Goal: Task Accomplishment & Management: Complete application form

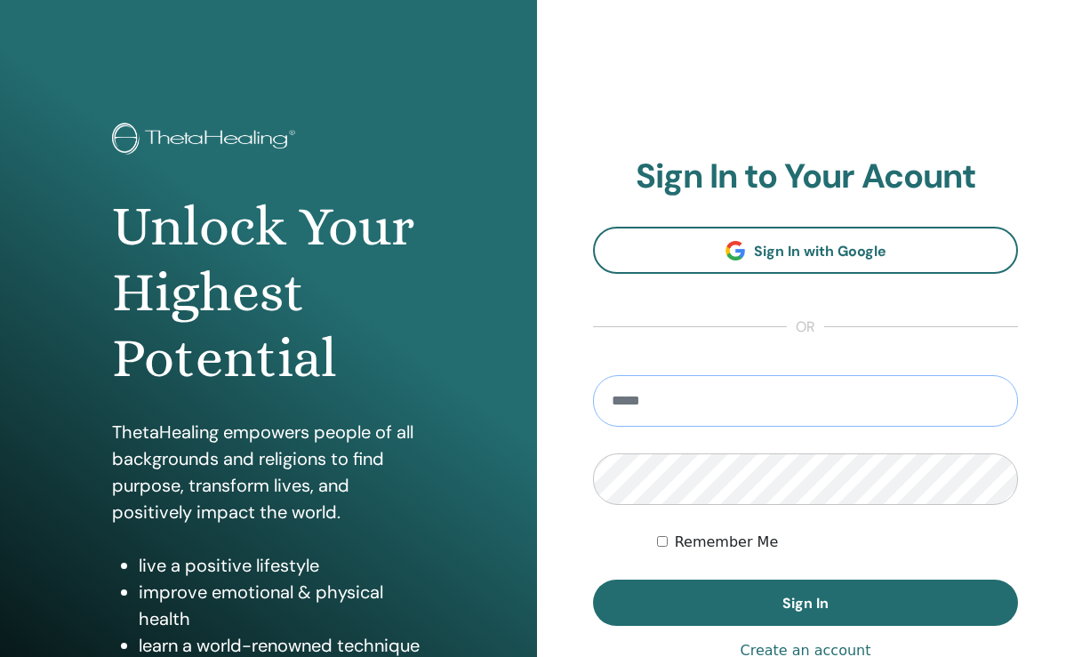
type input "**********"
click at [805, 603] on button "Sign In" at bounding box center [805, 603] width 425 height 46
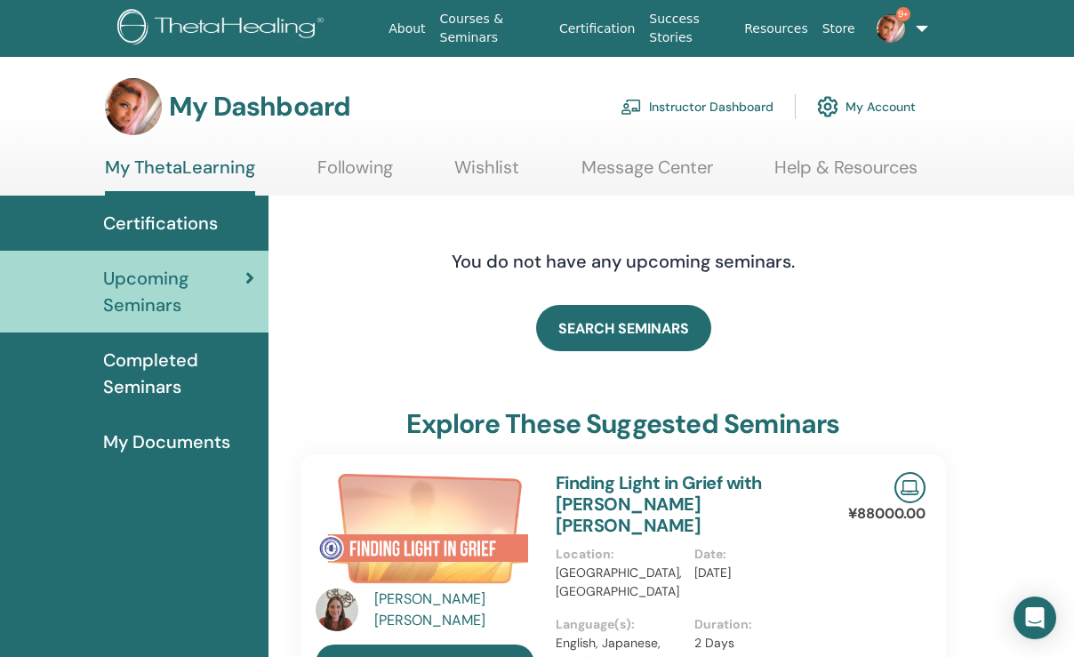
click at [704, 107] on link "Instructor Dashboard" at bounding box center [697, 106] width 153 height 39
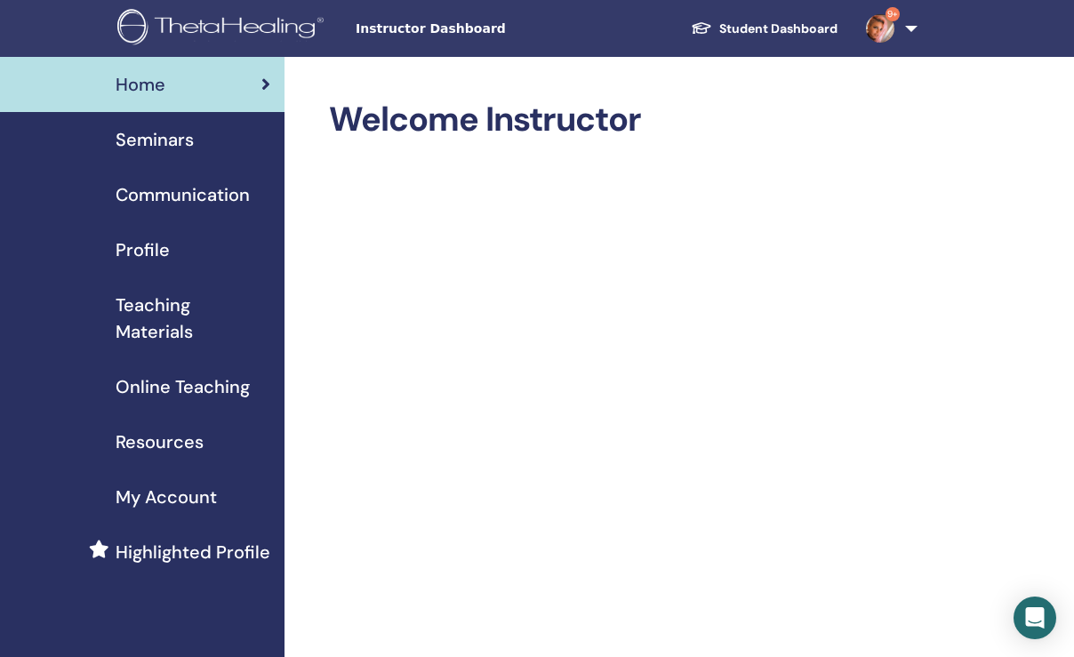
click at [183, 135] on span "Seminars" at bounding box center [155, 139] width 78 height 27
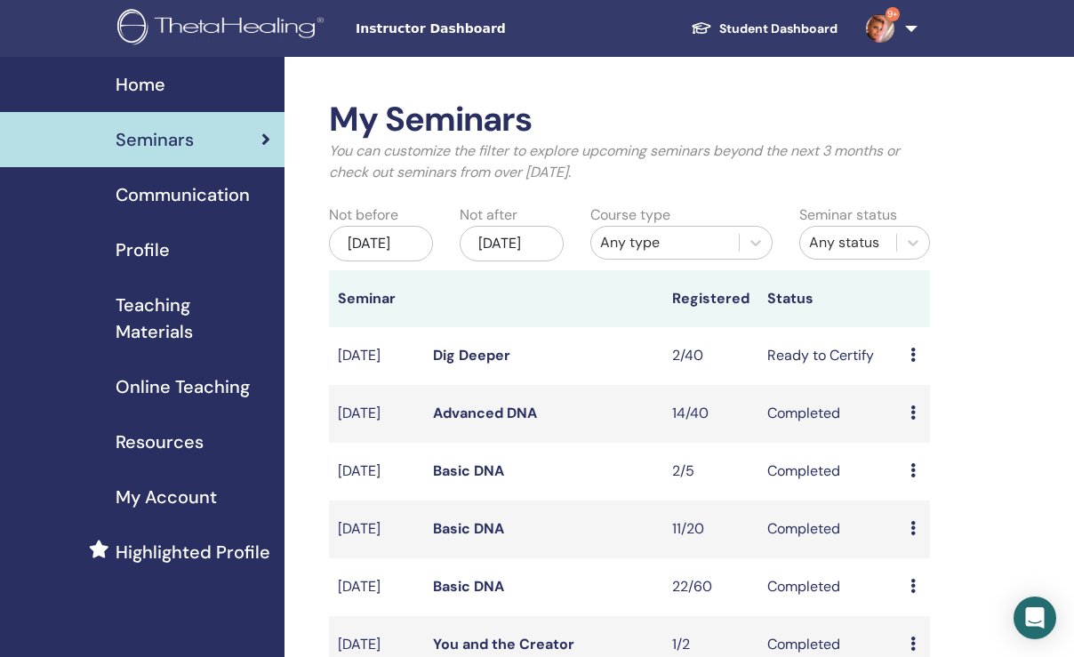
click at [483, 365] on link "Dig Deeper" at bounding box center [471, 355] width 77 height 19
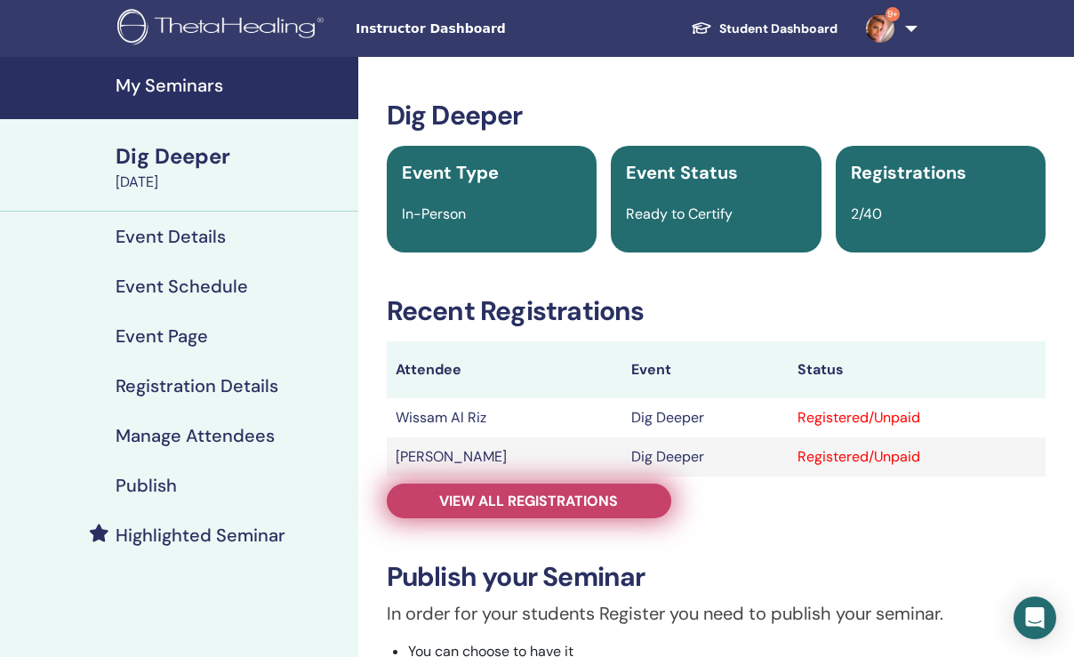
click at [493, 501] on span "View all registrations" at bounding box center [528, 501] width 179 height 19
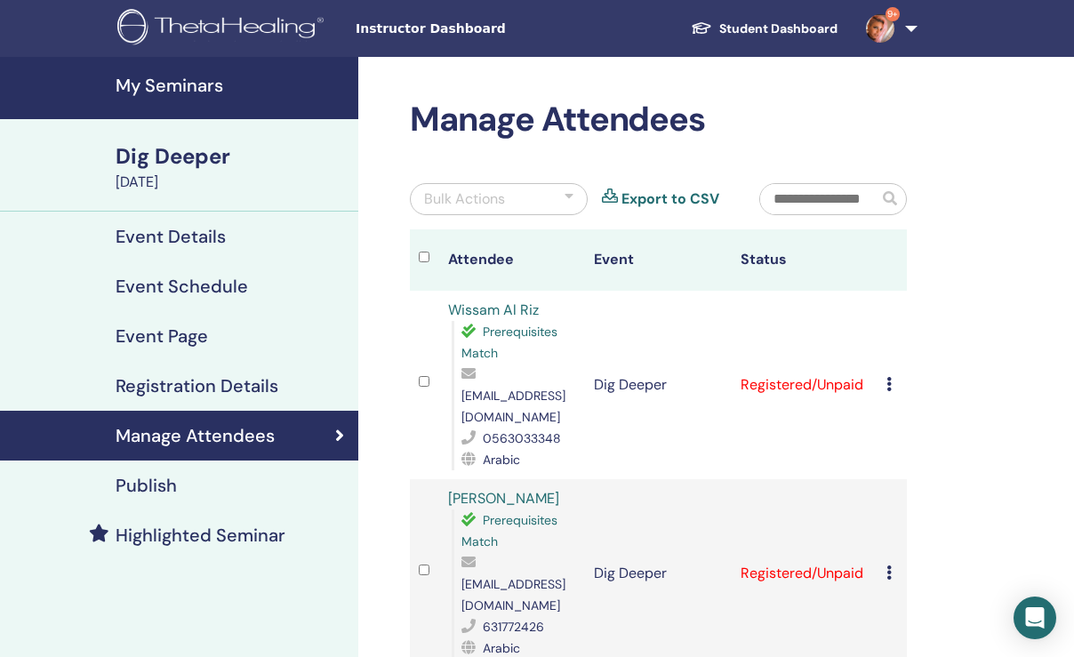
click at [887, 377] on icon at bounding box center [888, 384] width 5 height 14
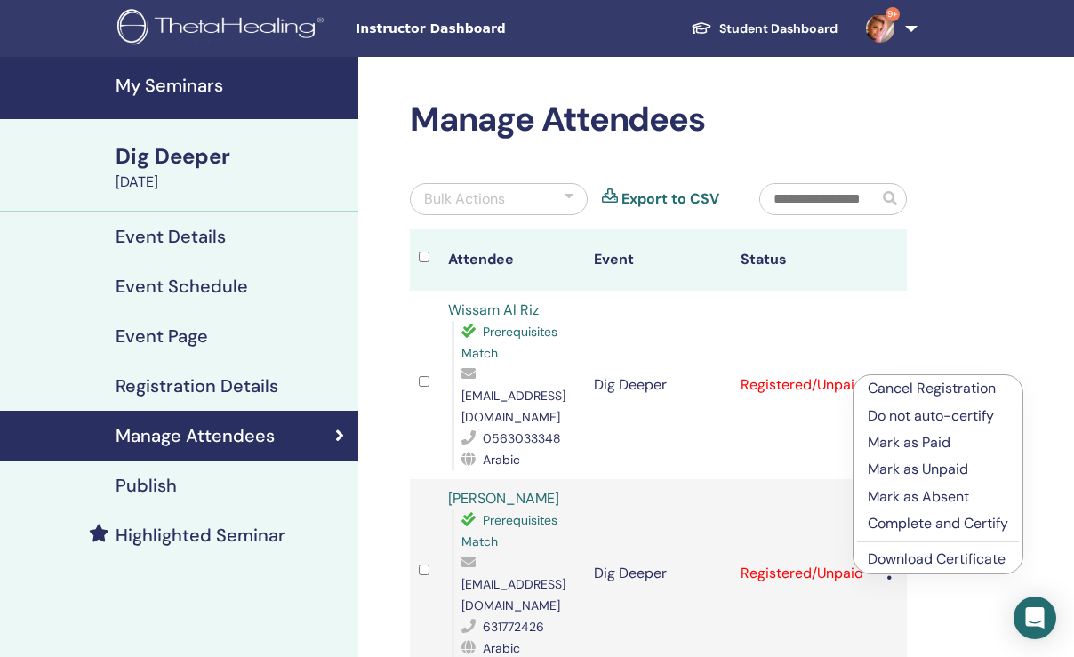
click at [911, 438] on p "Mark as Paid" at bounding box center [938, 442] width 140 height 21
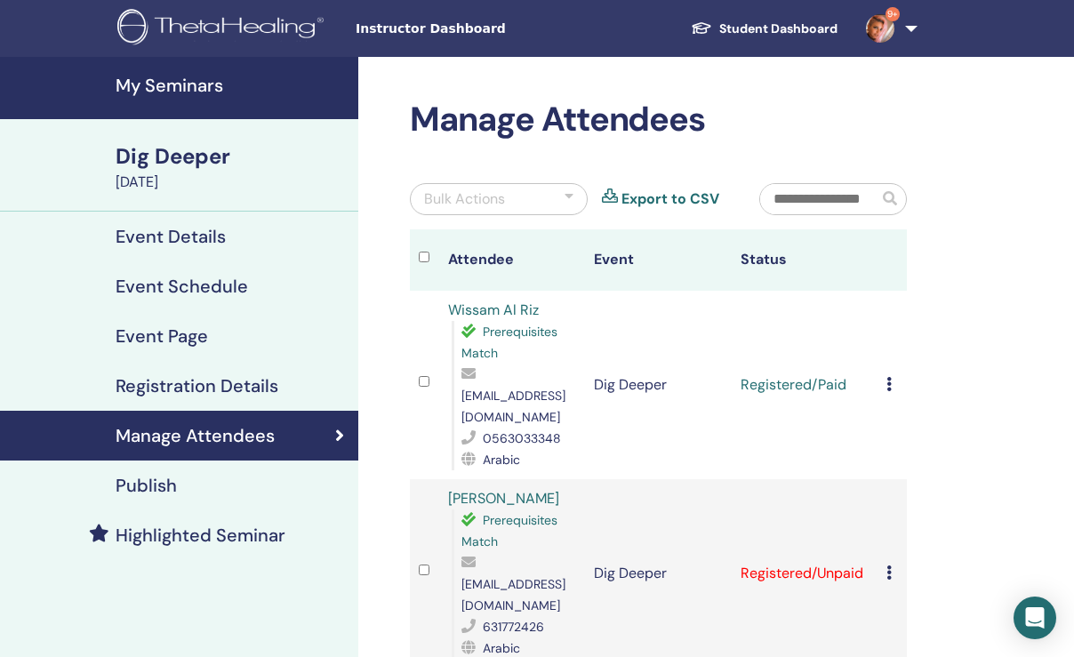
click at [888, 565] on icon at bounding box center [888, 572] width 5 height 14
click at [902, 605] on p "Mark as Paid" at bounding box center [939, 606] width 140 height 21
click at [886, 377] on icon at bounding box center [888, 384] width 5 height 14
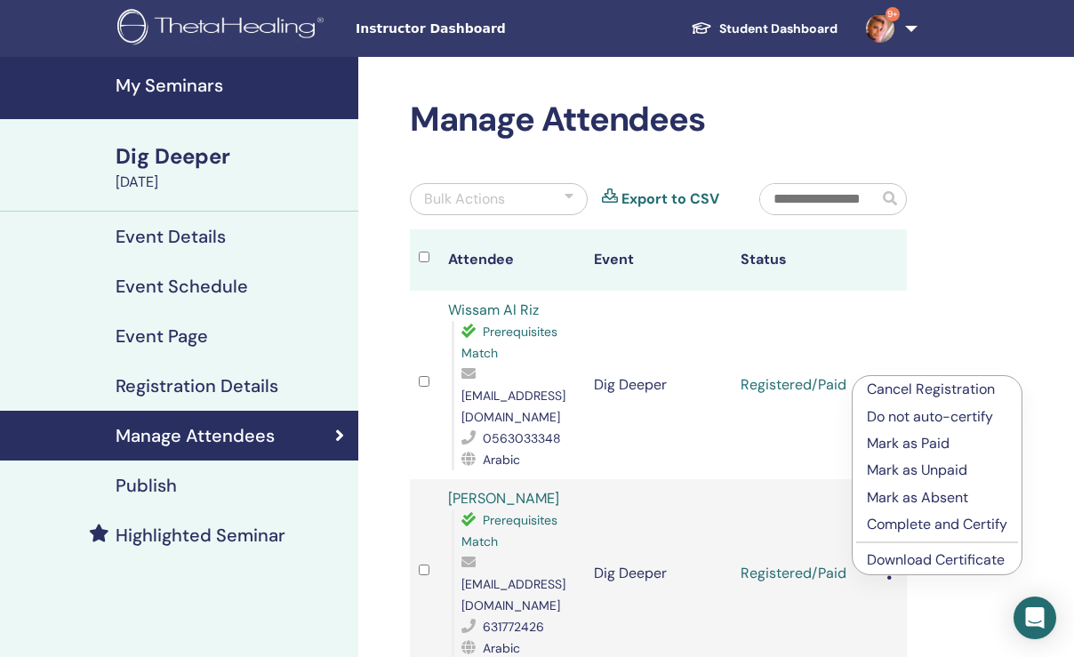
click at [911, 527] on p "Complete and Certify" at bounding box center [937, 524] width 140 height 21
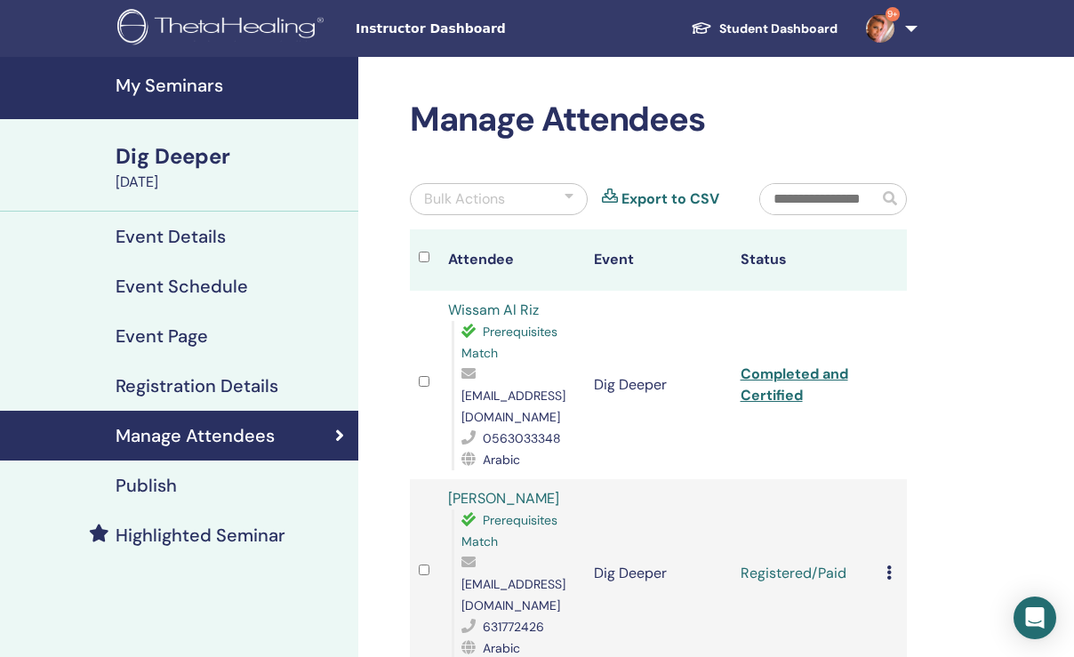
click at [780, 365] on link "Completed and Certified" at bounding box center [795, 385] width 108 height 40
drag, startPoint x: 444, startPoint y: 304, endPoint x: 549, endPoint y: 313, distance: 106.2
click at [549, 313] on td "Wissam Al Riz Prerequisites Match wissamalrizz@gmail.com 0563033348 Arabic" at bounding box center [512, 385] width 147 height 188
copy link "Wissam Al Riz"
click at [888, 565] on icon at bounding box center [888, 572] width 5 height 14
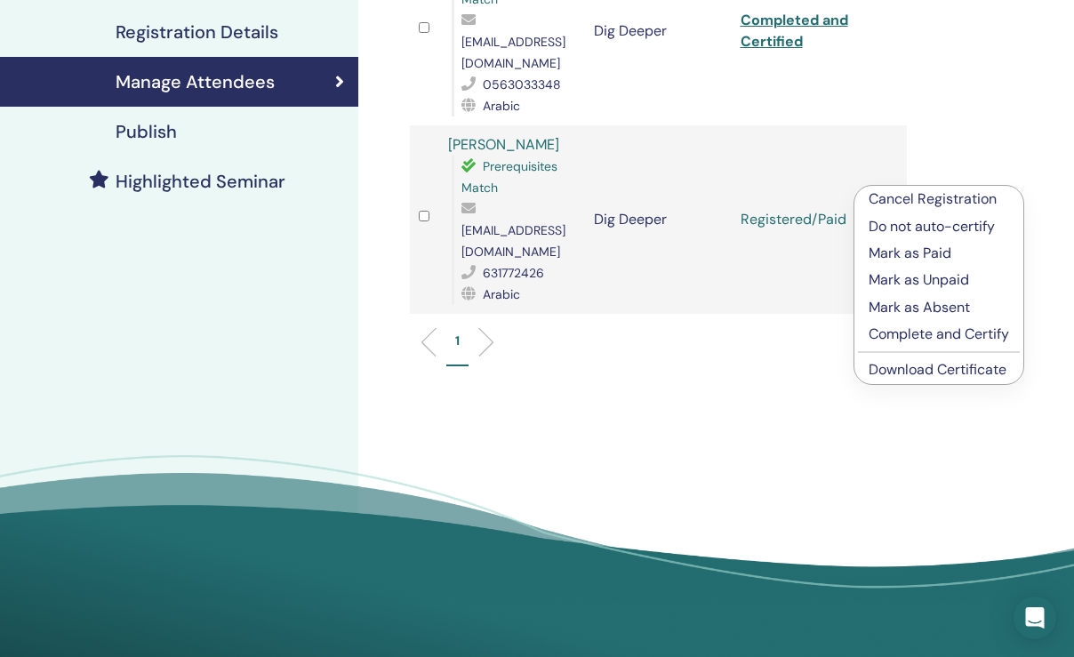
scroll to position [357, 0]
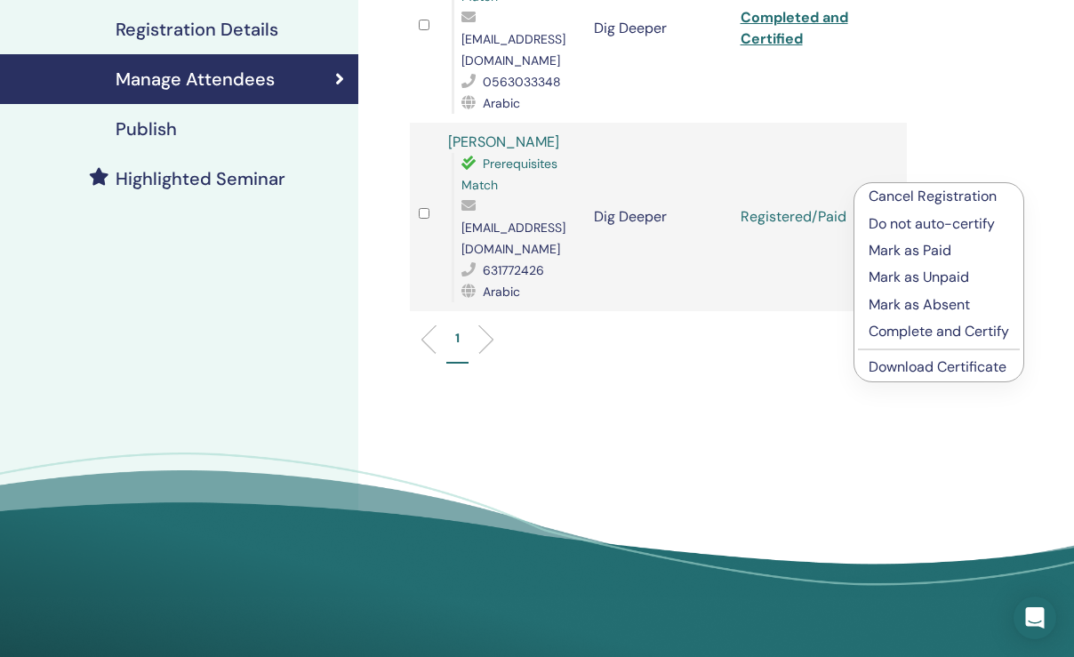
click at [930, 333] on p "Complete and Certify" at bounding box center [939, 331] width 140 height 21
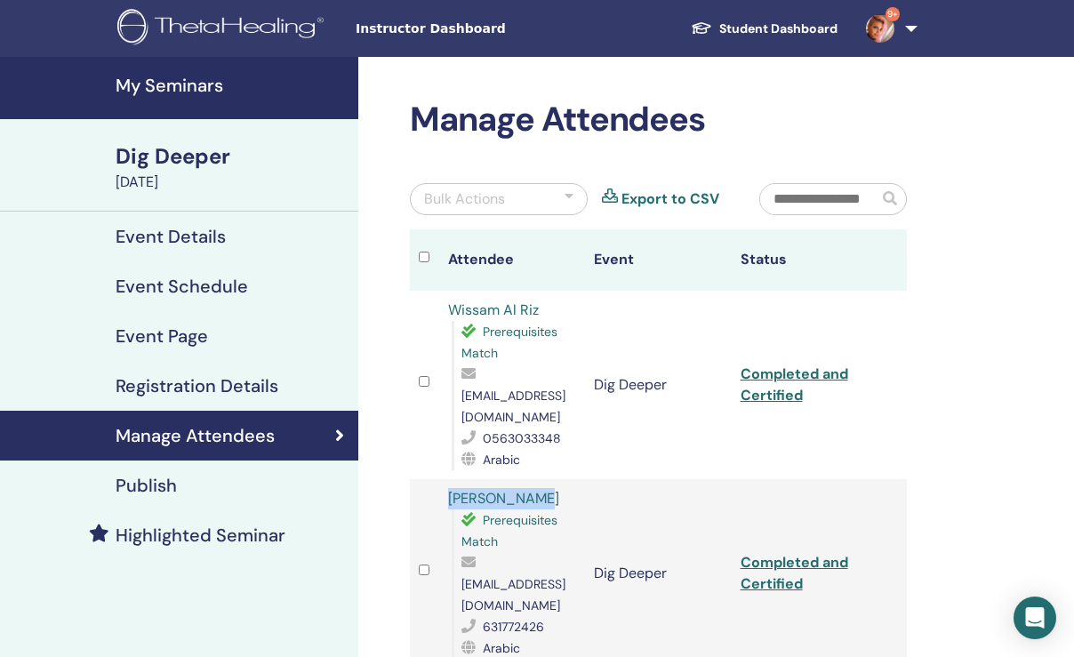
drag, startPoint x: 442, startPoint y: 473, endPoint x: 552, endPoint y: 472, distance: 110.2
click at [552, 479] on td "[PERSON_NAME] Prerequisites Match [EMAIL_ADDRESS][DOMAIN_NAME] 631772426 Arabic" at bounding box center [512, 573] width 147 height 188
copy link "[PERSON_NAME]"
click at [779, 553] on link "Completed and Certified" at bounding box center [795, 573] width 108 height 40
click at [126, 86] on h4 "My Seminars" at bounding box center [232, 85] width 232 height 21
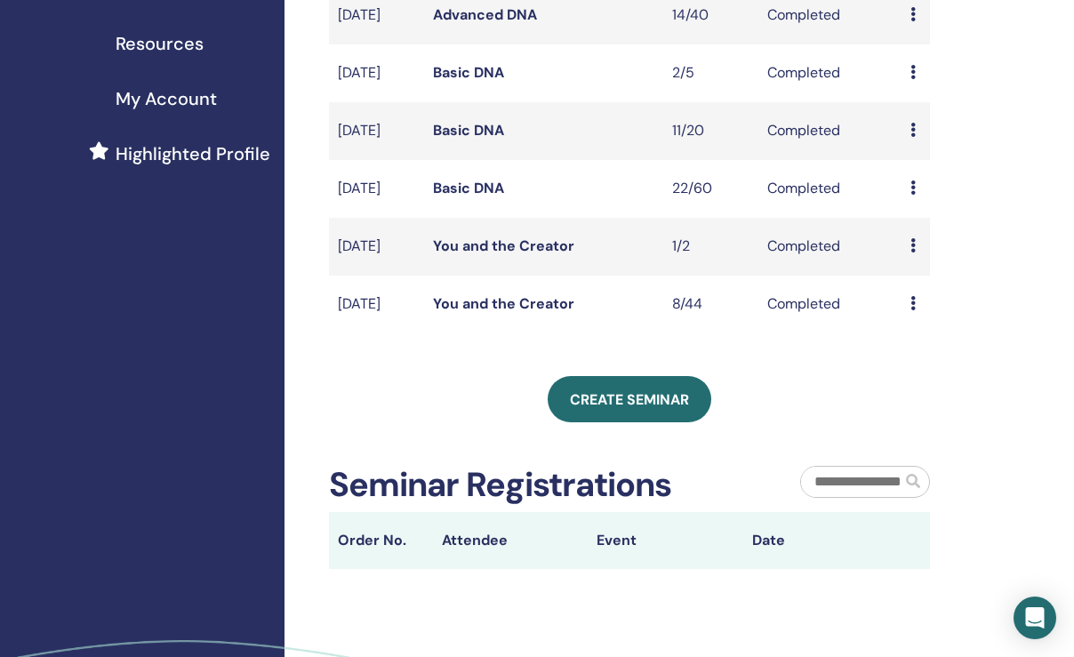
scroll to position [403, 0]
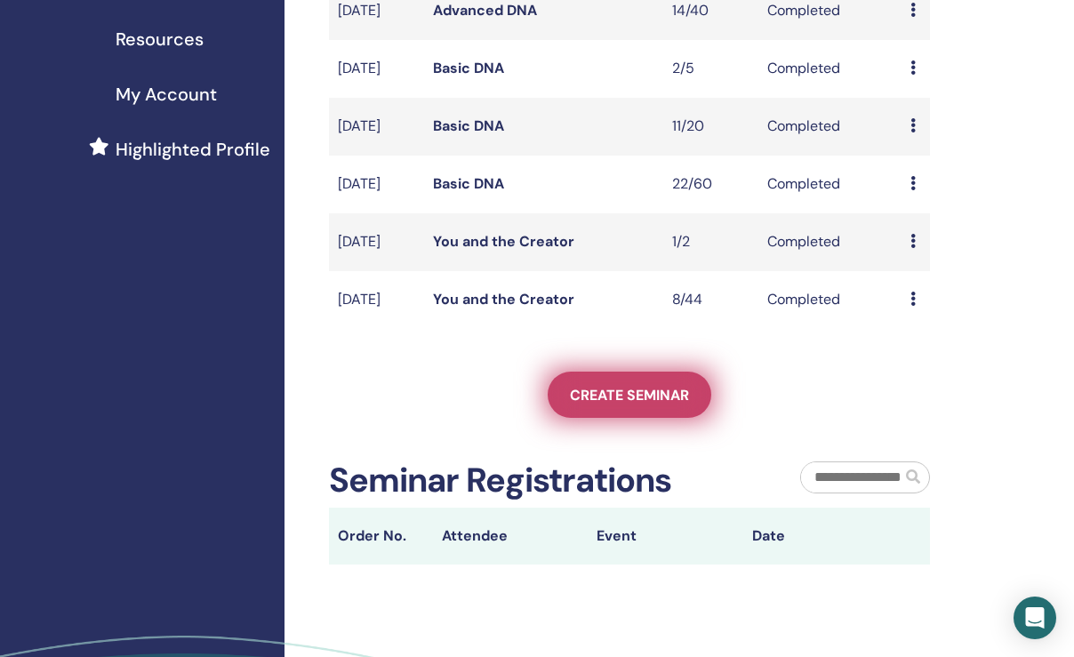
click at [676, 405] on span "Create seminar" at bounding box center [629, 395] width 119 height 19
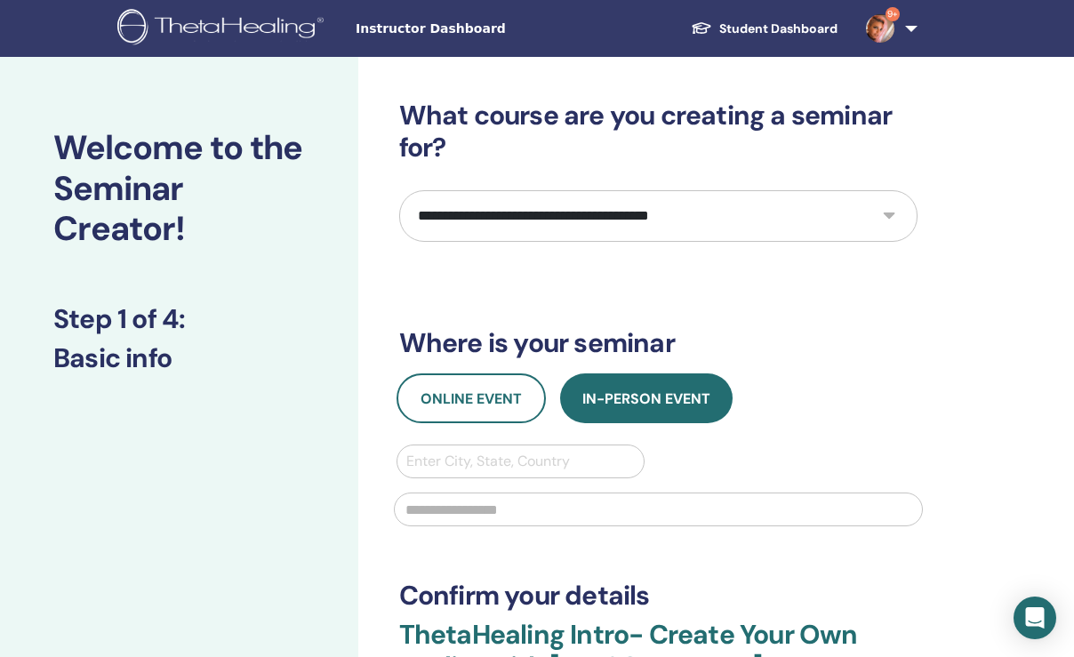
select select "**"
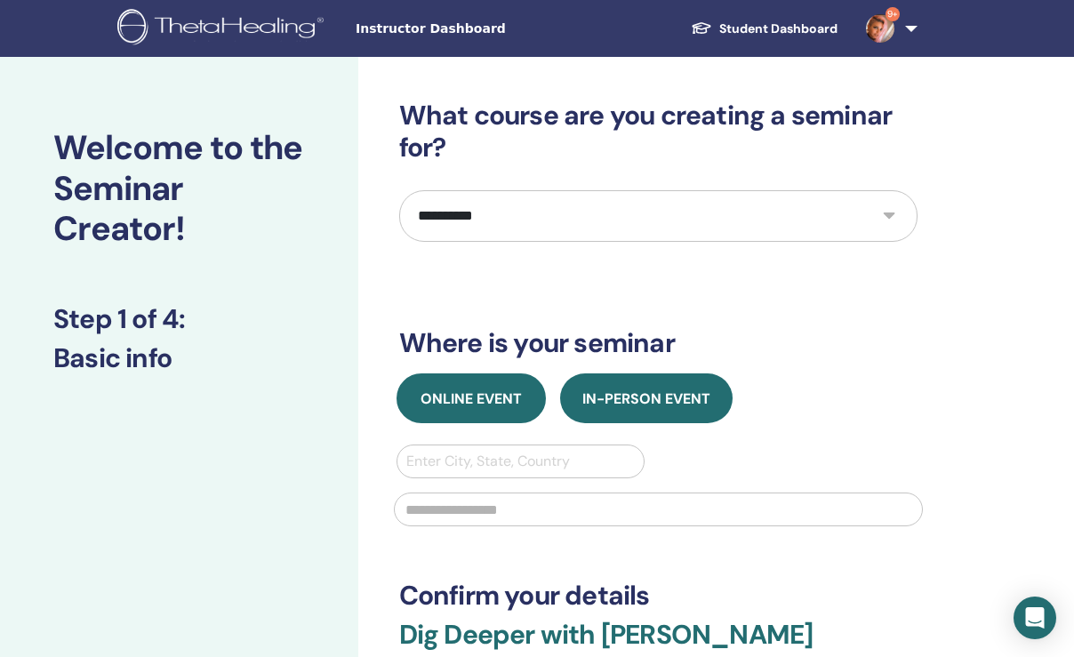
click at [474, 406] on span "Online Event" at bounding box center [471, 398] width 101 height 19
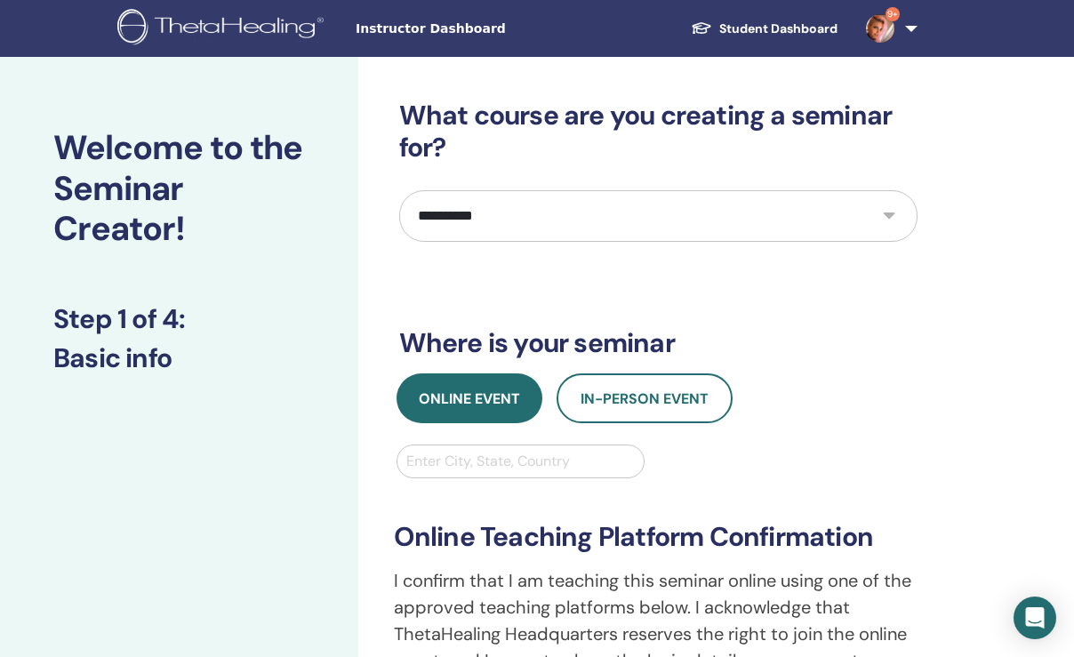
click at [446, 463] on div "Enter City, State, Country" at bounding box center [520, 461] width 229 height 21
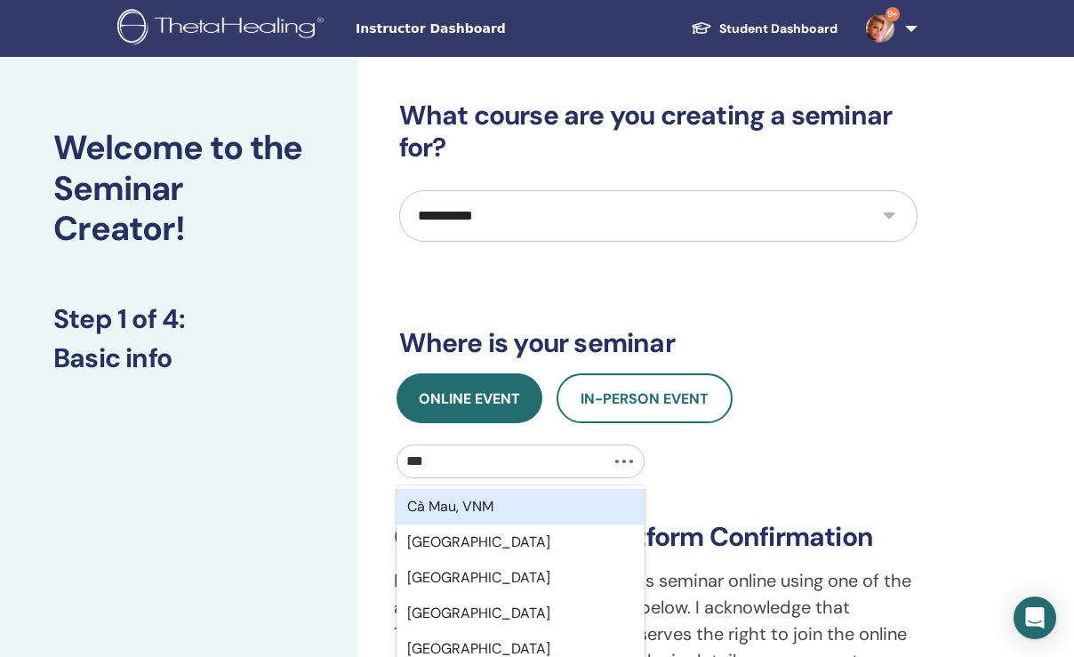
type input "****"
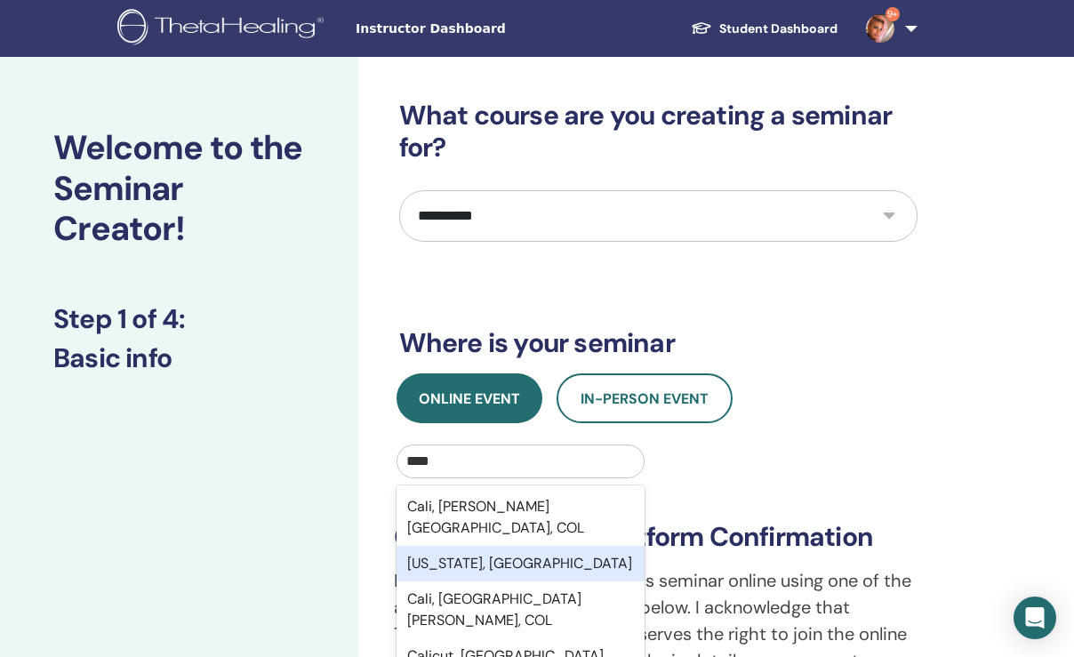
click at [448, 546] on div "California, USA" at bounding box center [521, 564] width 249 height 36
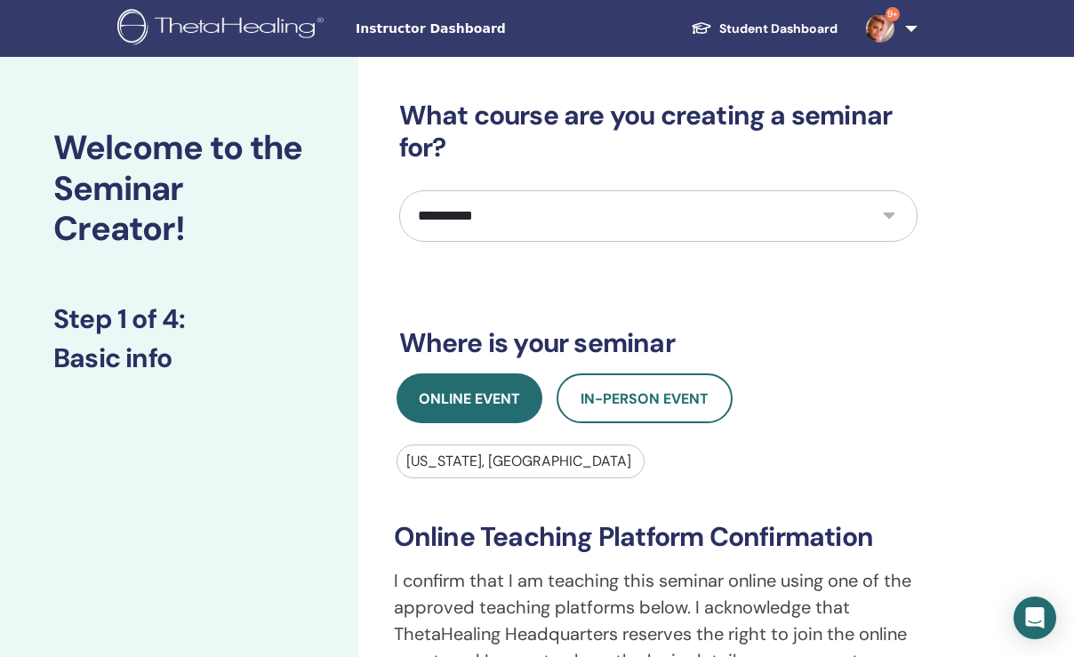
click at [795, 402] on div "Online Event In-Person Event" at bounding box center [658, 398] width 545 height 50
click at [795, 403] on div "Online Event In-Person Event" at bounding box center [658, 398] width 545 height 50
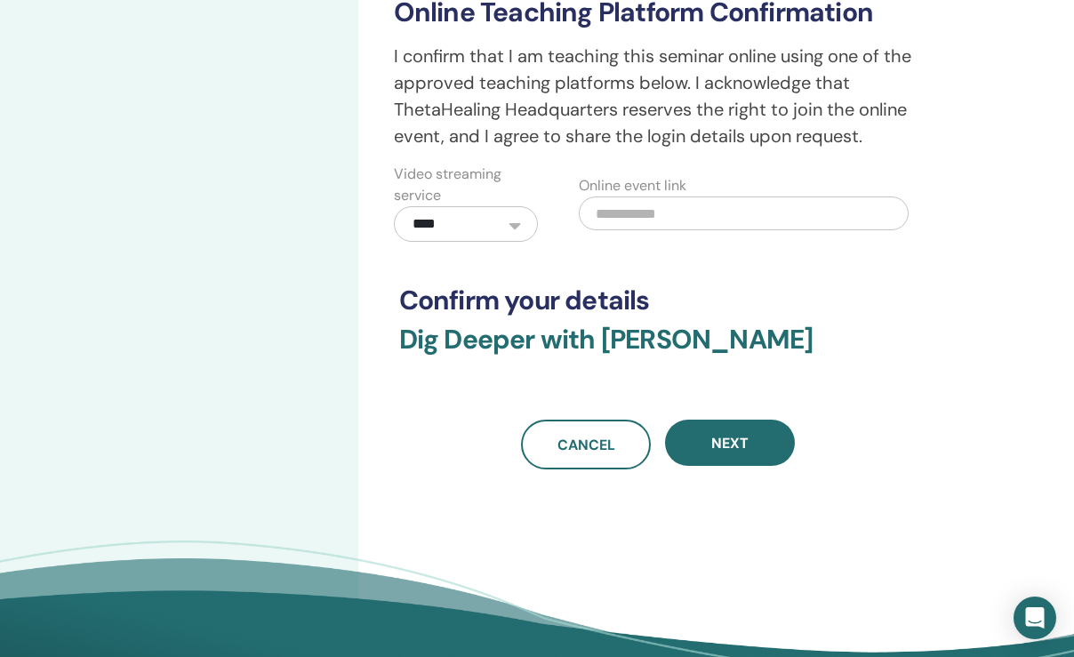
scroll to position [525, 0]
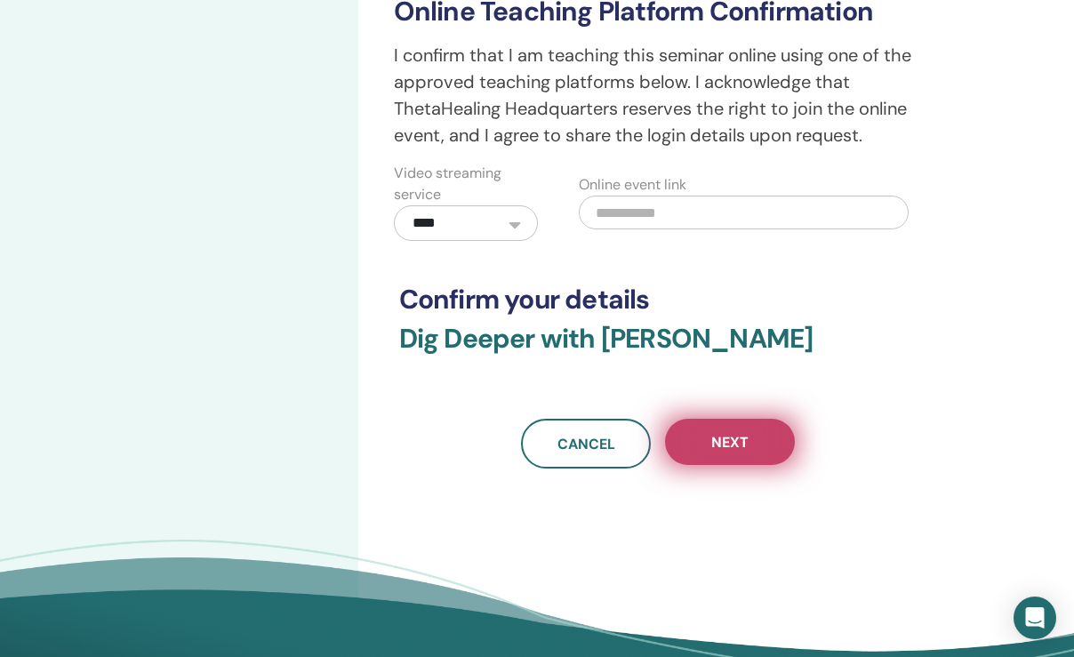
click at [716, 449] on span "Next" at bounding box center [729, 442] width 37 height 19
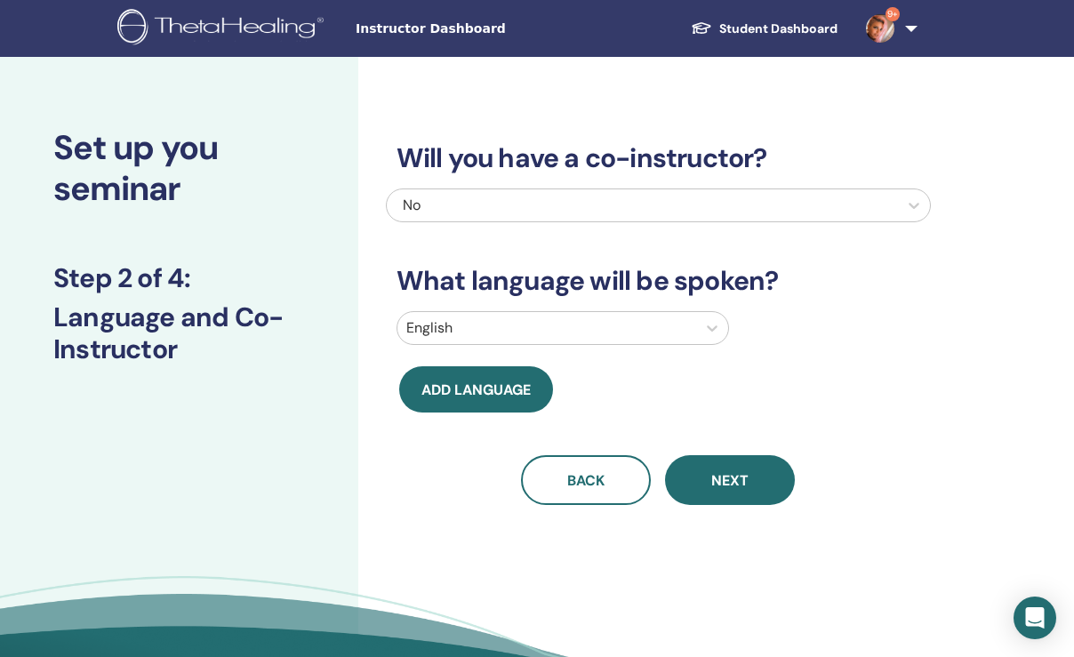
scroll to position [0, 0]
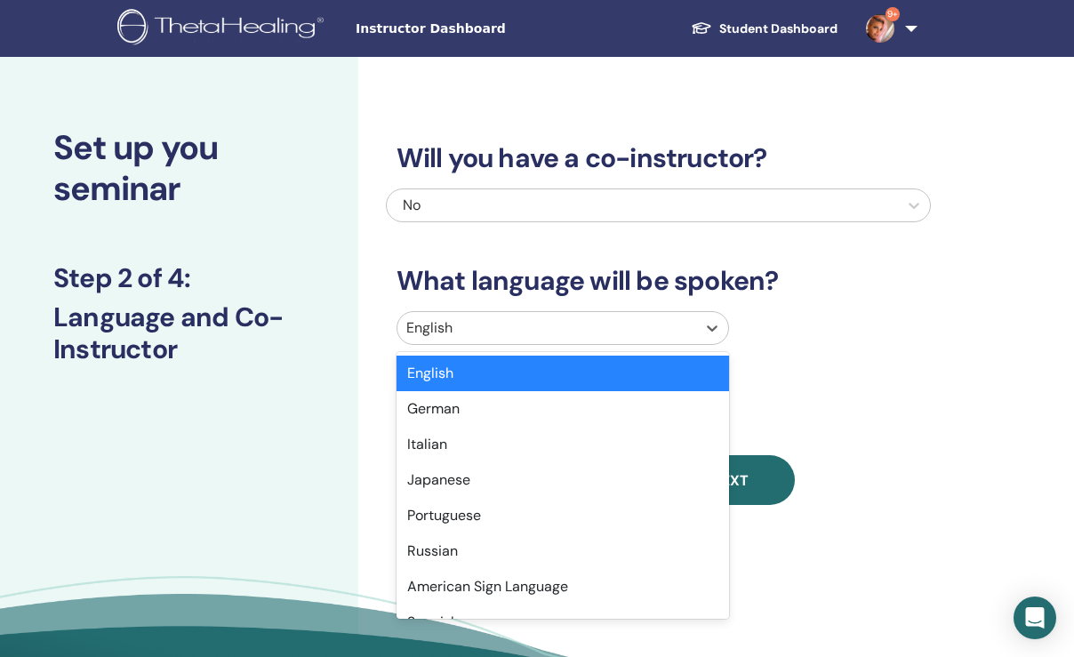
click at [484, 328] on div at bounding box center [546, 328] width 281 height 25
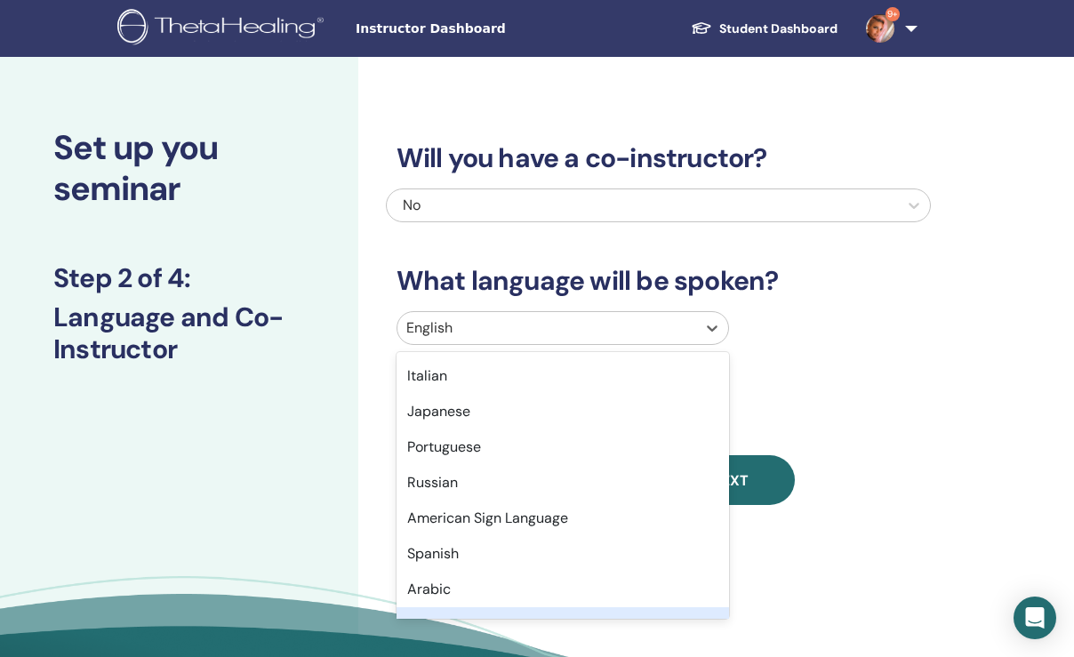
scroll to position [104, 0]
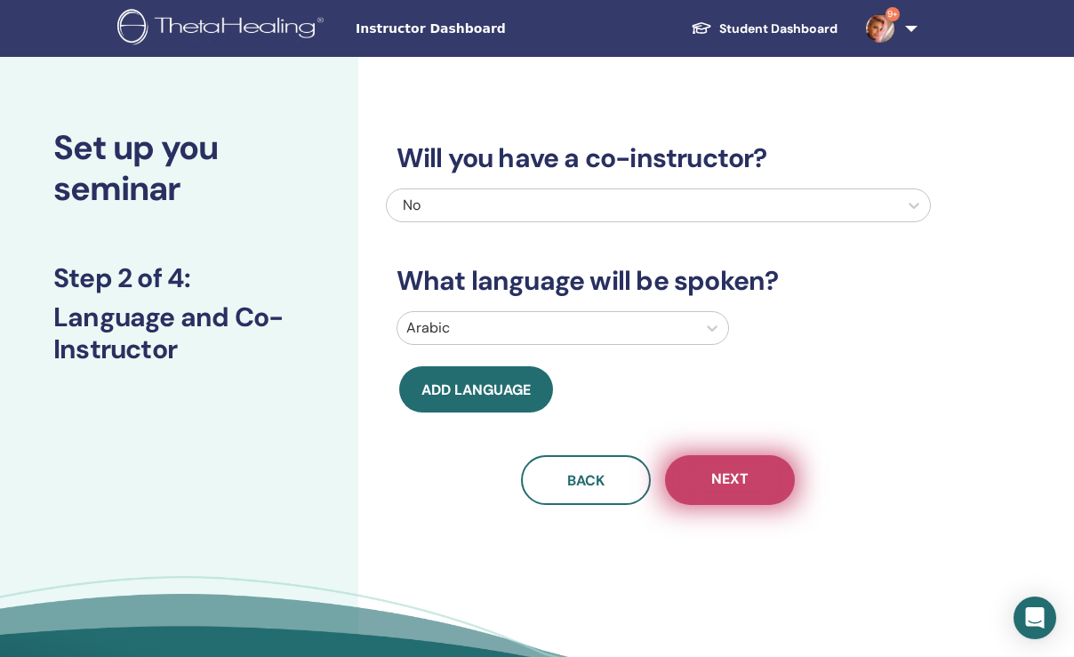
click at [781, 469] on button "Next" at bounding box center [730, 480] width 130 height 50
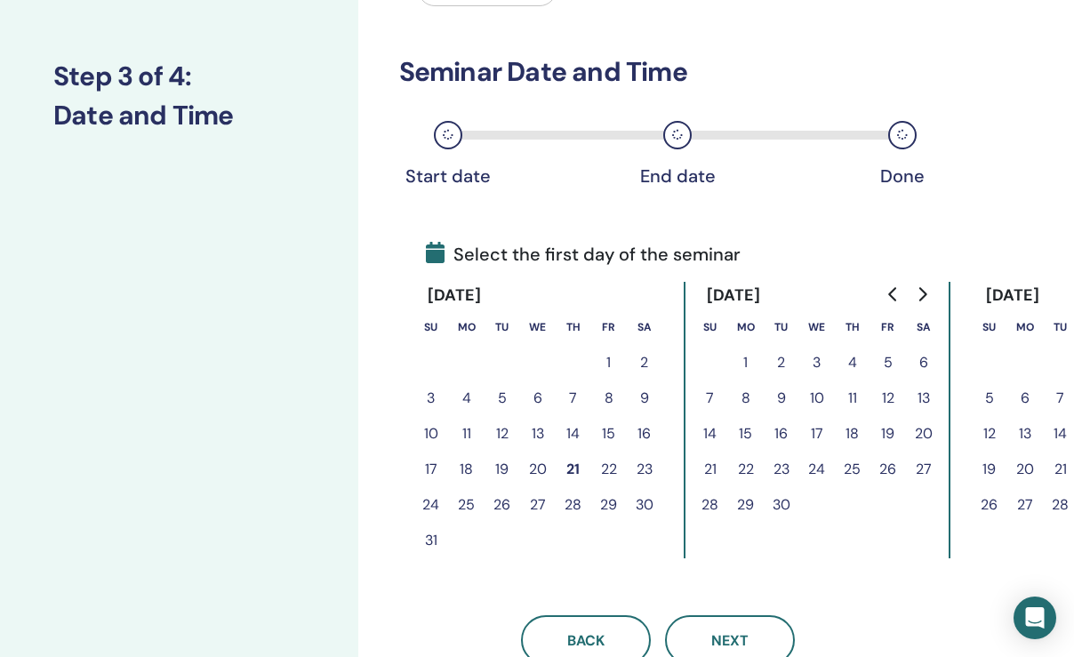
scroll to position [204, 0]
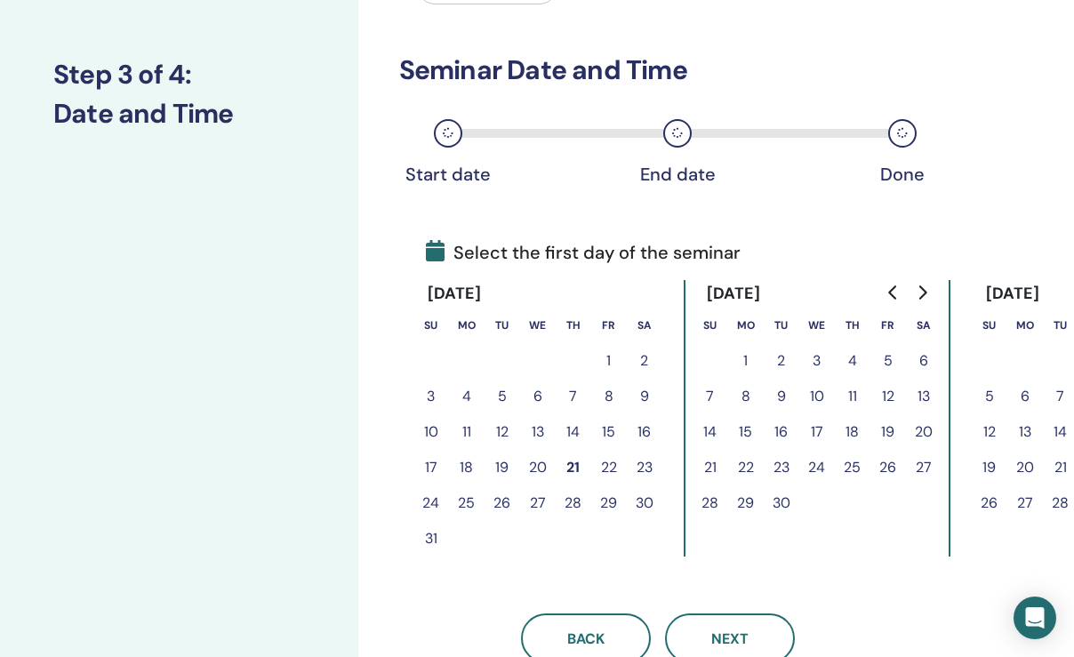
click at [616, 466] on button "22" at bounding box center [609, 468] width 36 height 36
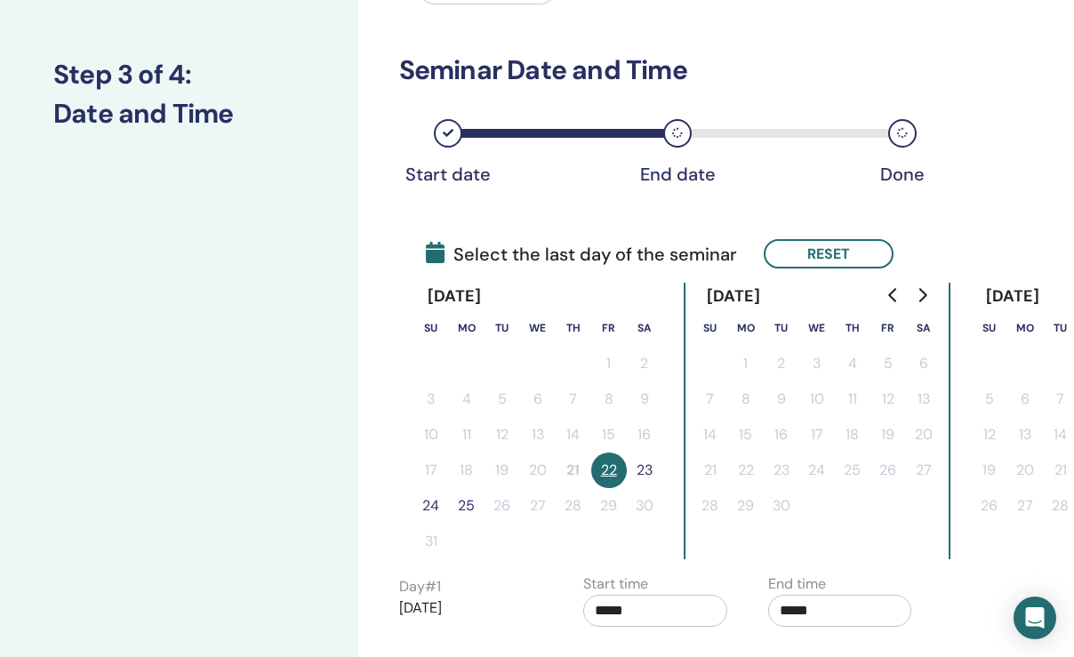
click at [653, 468] on button "23" at bounding box center [645, 471] width 36 height 36
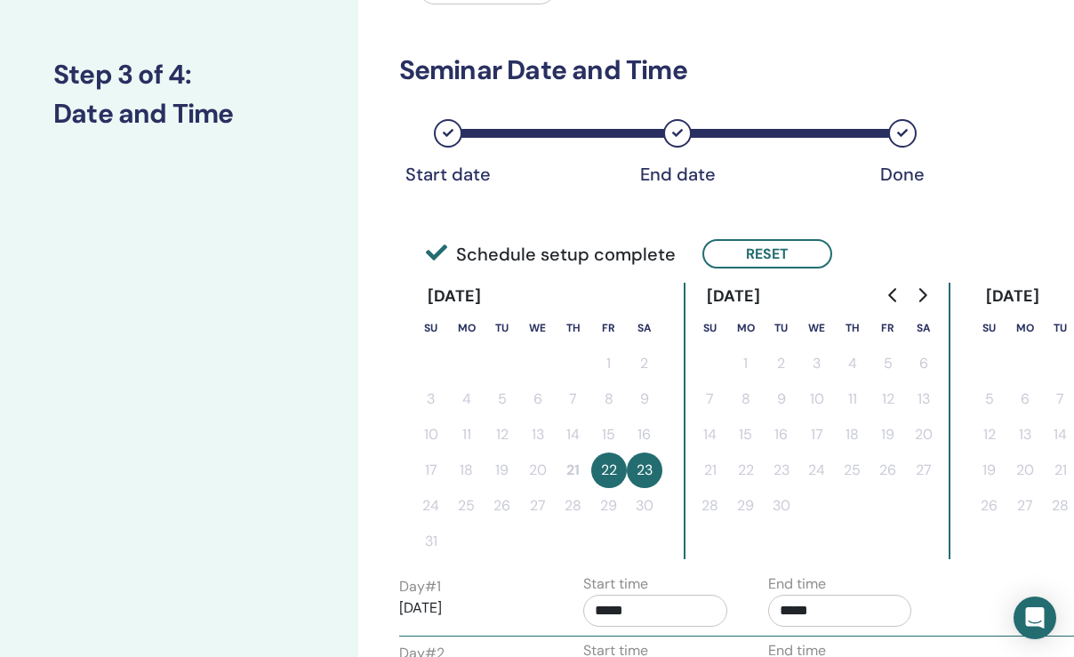
click at [675, 203] on div "Time Zone Time Zone (GMT-8) US/Alaska Seminar Date and Time Start date End date…" at bounding box center [658, 345] width 518 height 899
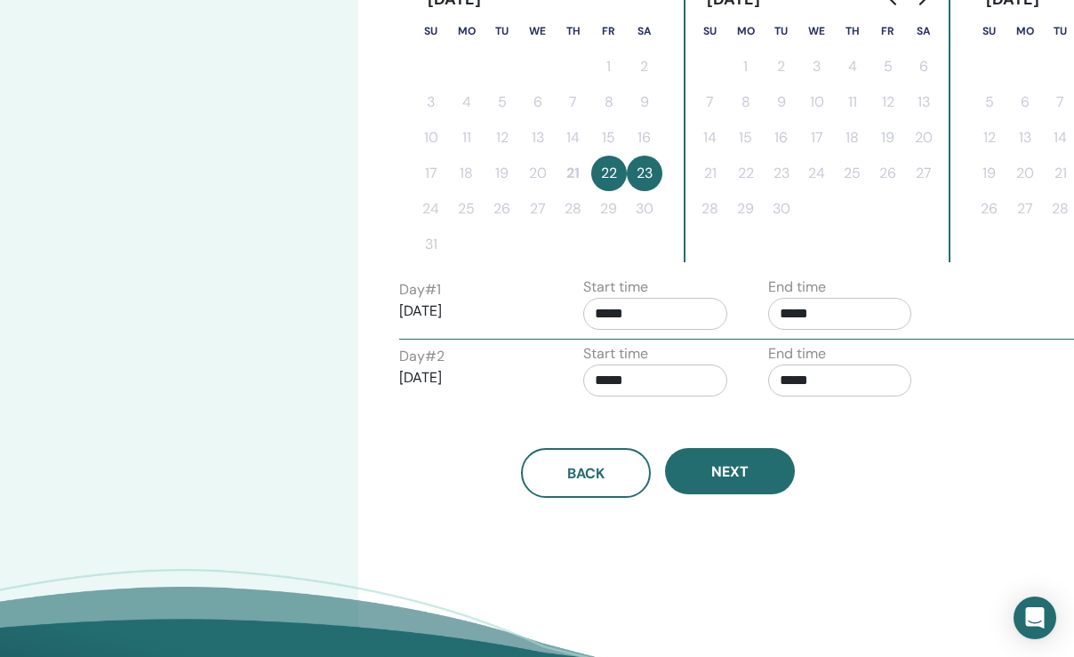
scroll to position [504, 0]
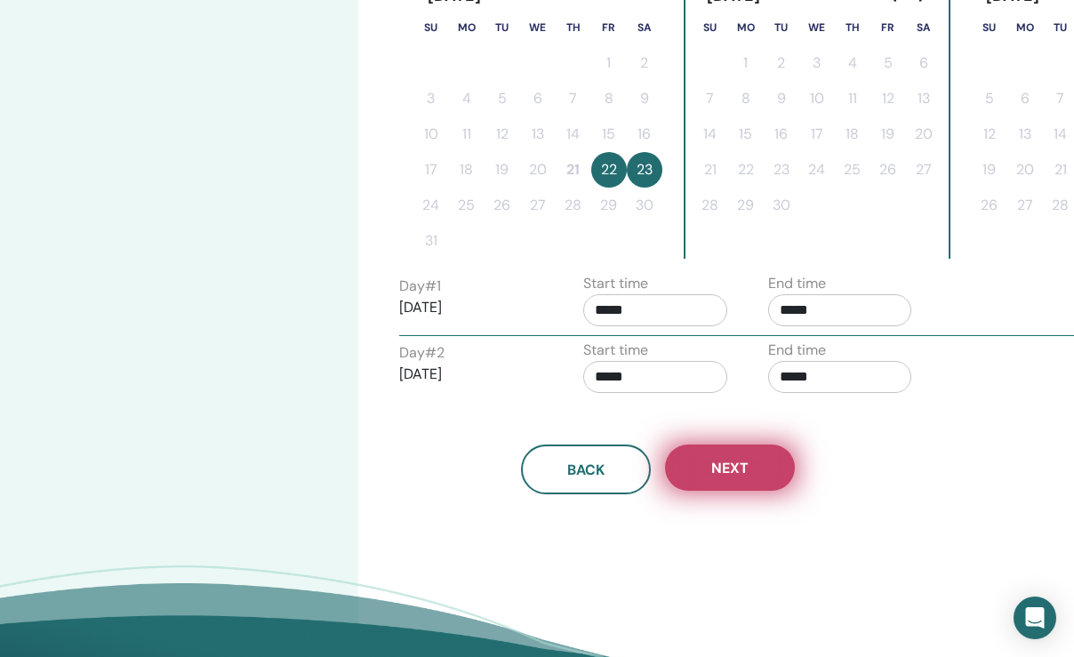
click at [730, 465] on span "Next" at bounding box center [729, 468] width 37 height 19
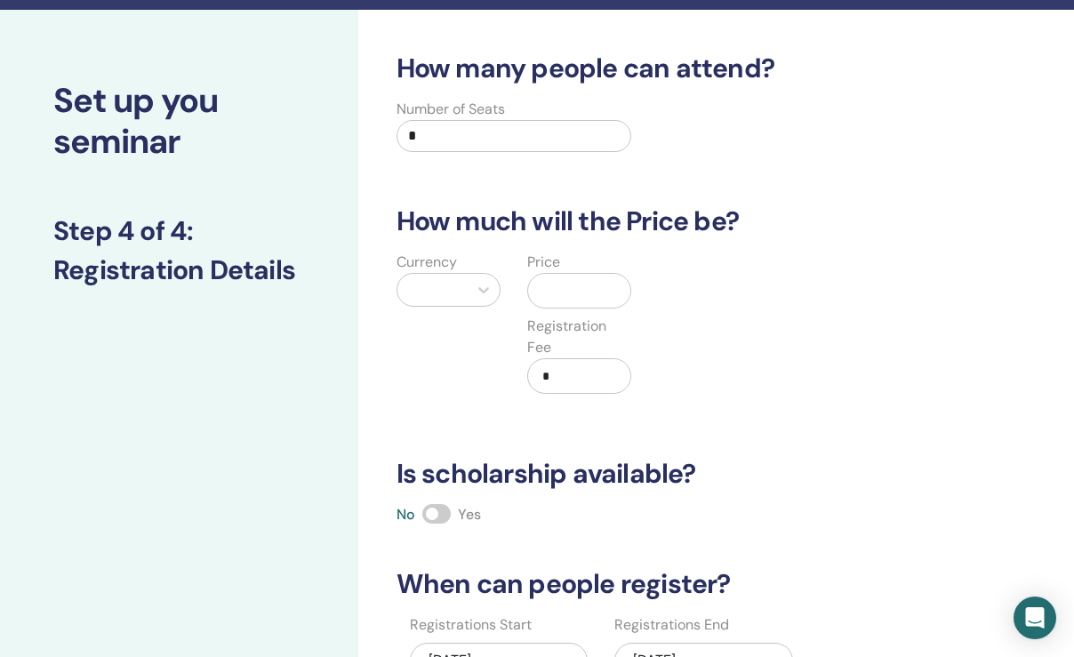
scroll to position [33, 0]
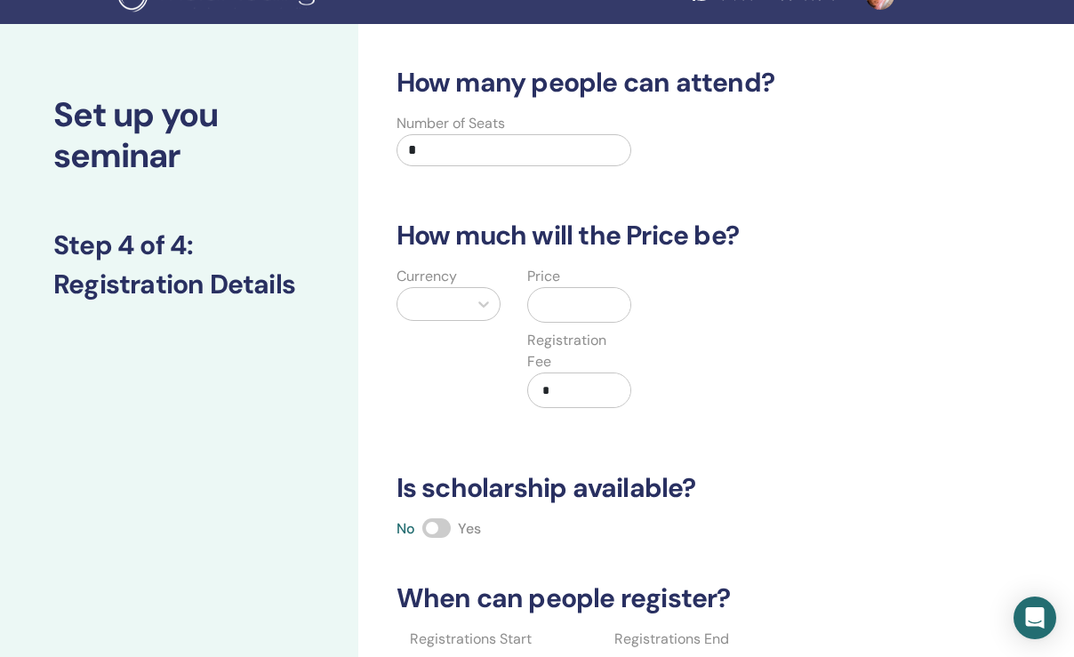
click at [437, 140] on input "*" at bounding box center [515, 150] width 236 height 32
type input "*"
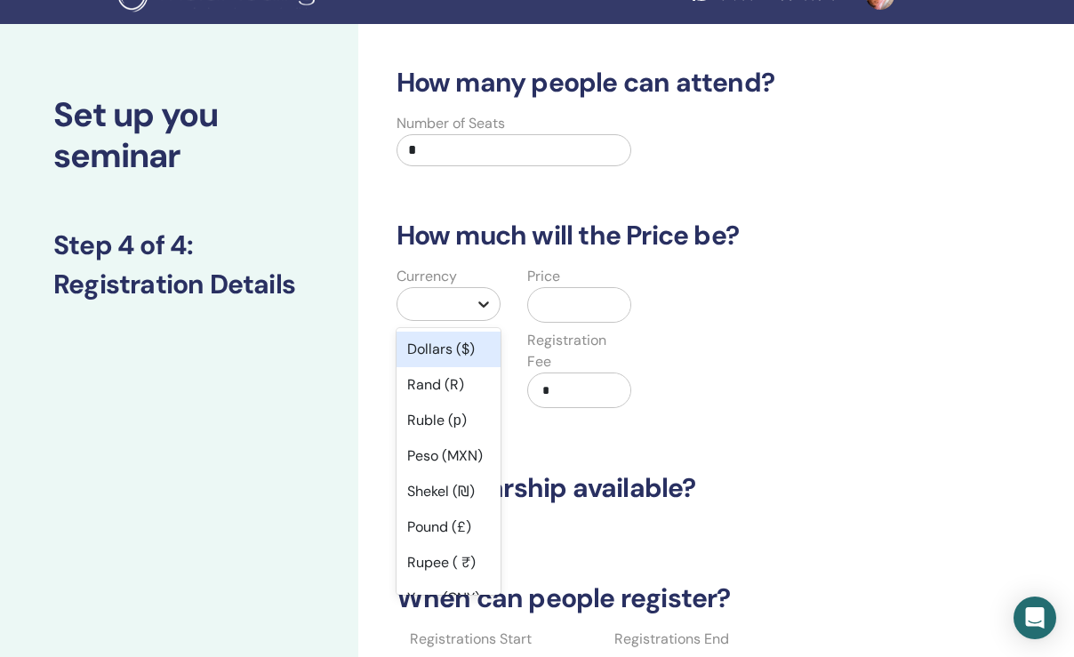
click at [477, 292] on div at bounding box center [484, 304] width 32 height 32
click at [453, 346] on div "Dollars ($)" at bounding box center [449, 350] width 104 height 36
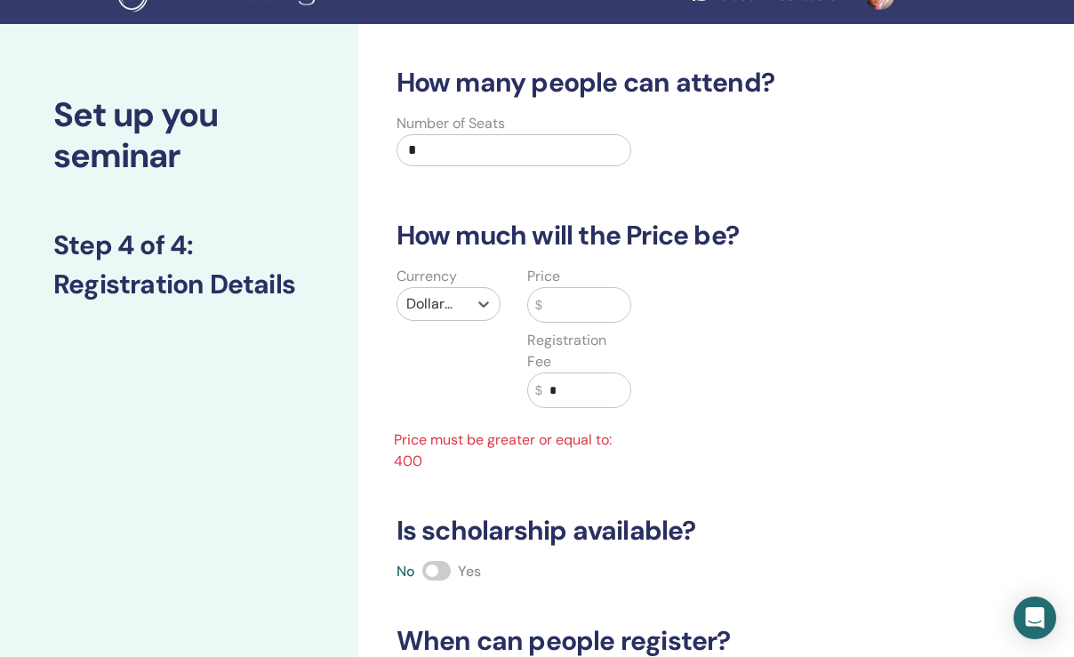
click at [551, 301] on input "text" at bounding box center [586, 305] width 89 height 34
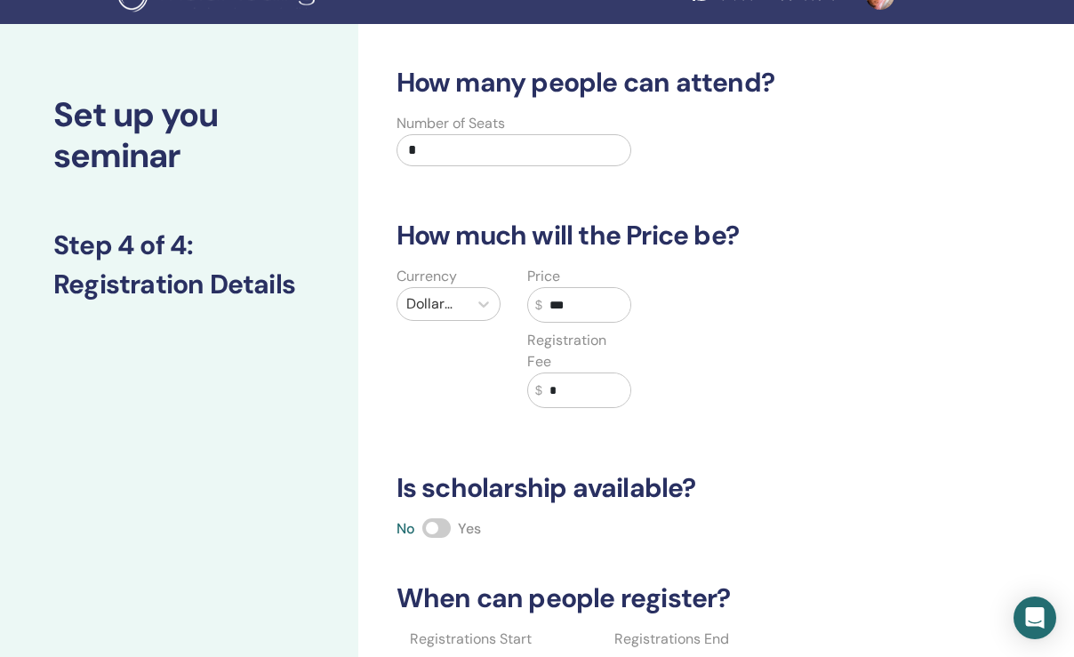
type input "***"
click at [800, 266] on div "Currency Dollars ($) Price $ *** Registration Fee $ *" at bounding box center [645, 348] width 545 height 164
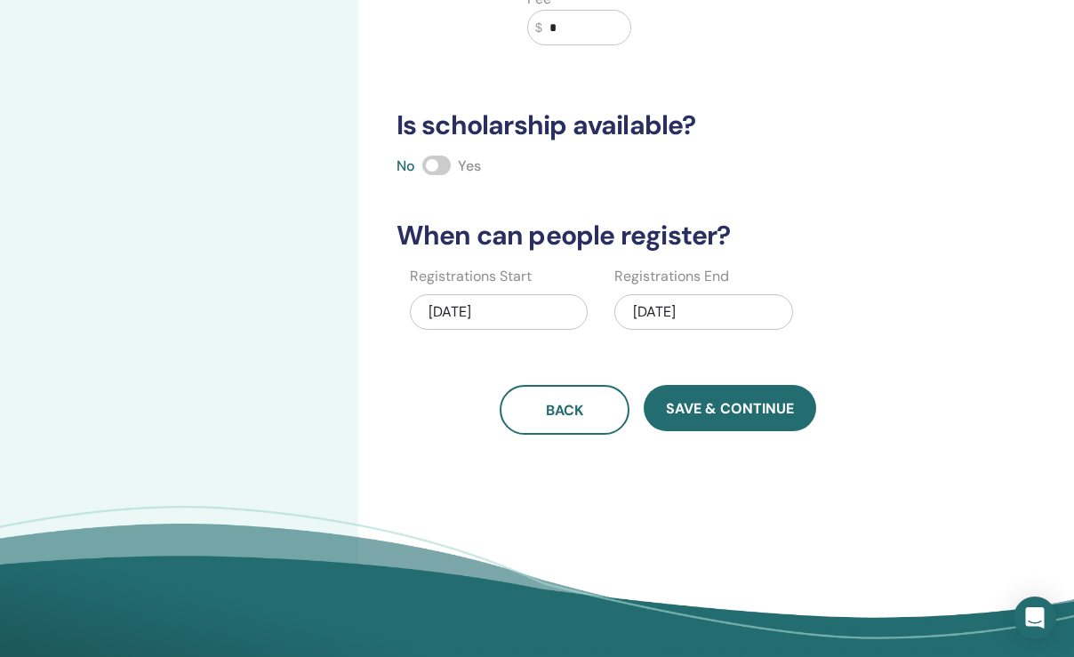
scroll to position [399, 0]
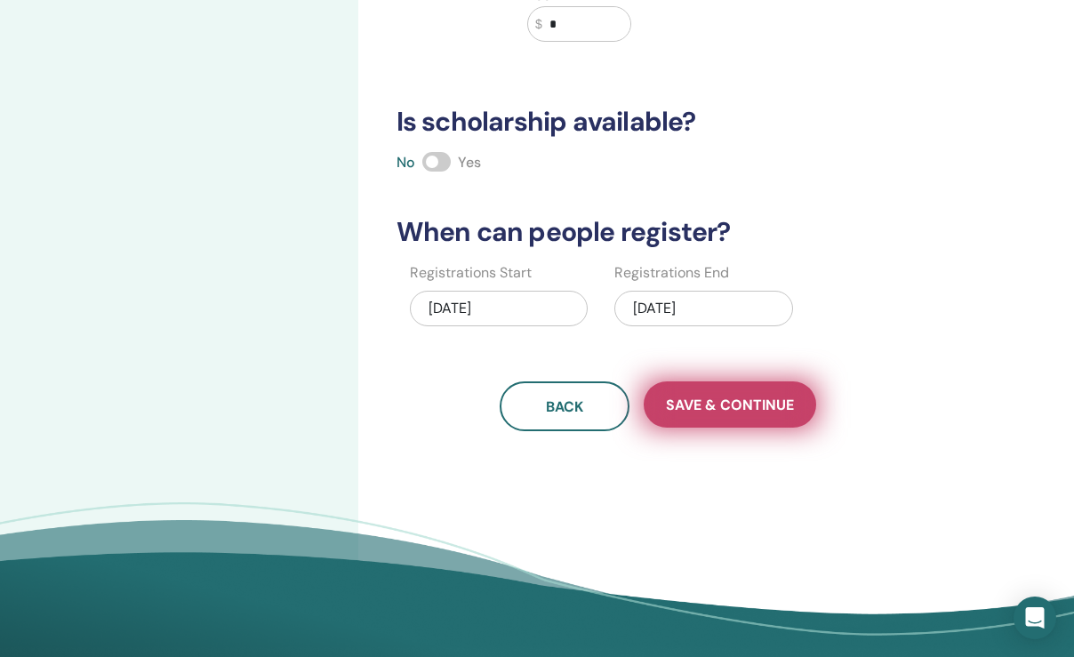
click at [764, 404] on span "Save & Continue" at bounding box center [730, 405] width 128 height 19
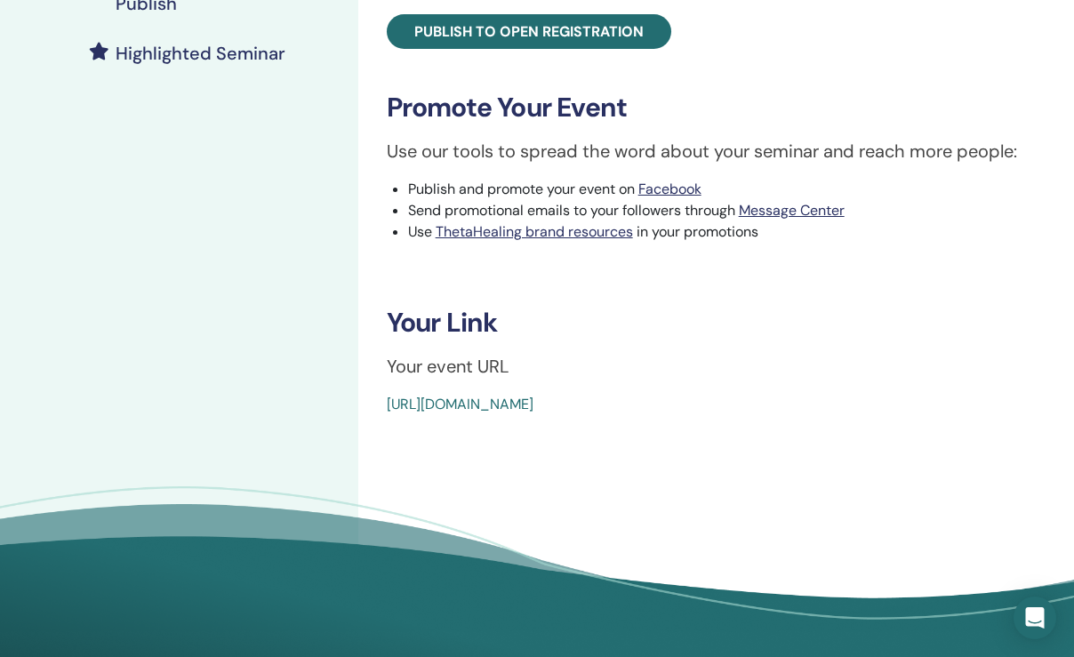
scroll to position [496, 0]
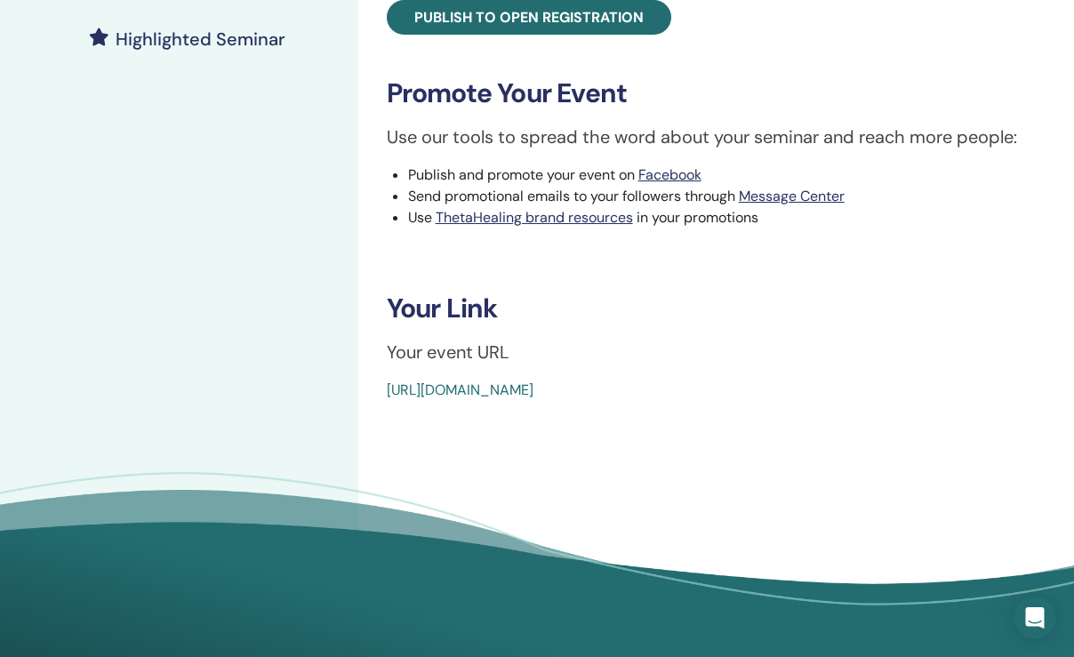
drag, startPoint x: 381, startPoint y: 389, endPoint x: 507, endPoint y: 403, distance: 126.2
click at [507, 403] on div "Dig Deeper Event Type Online Event Status Not Published Registrations 0/4 Publi…" at bounding box center [716, 105] width 716 height 1089
copy link "[URL][DOMAIN_NAME]"
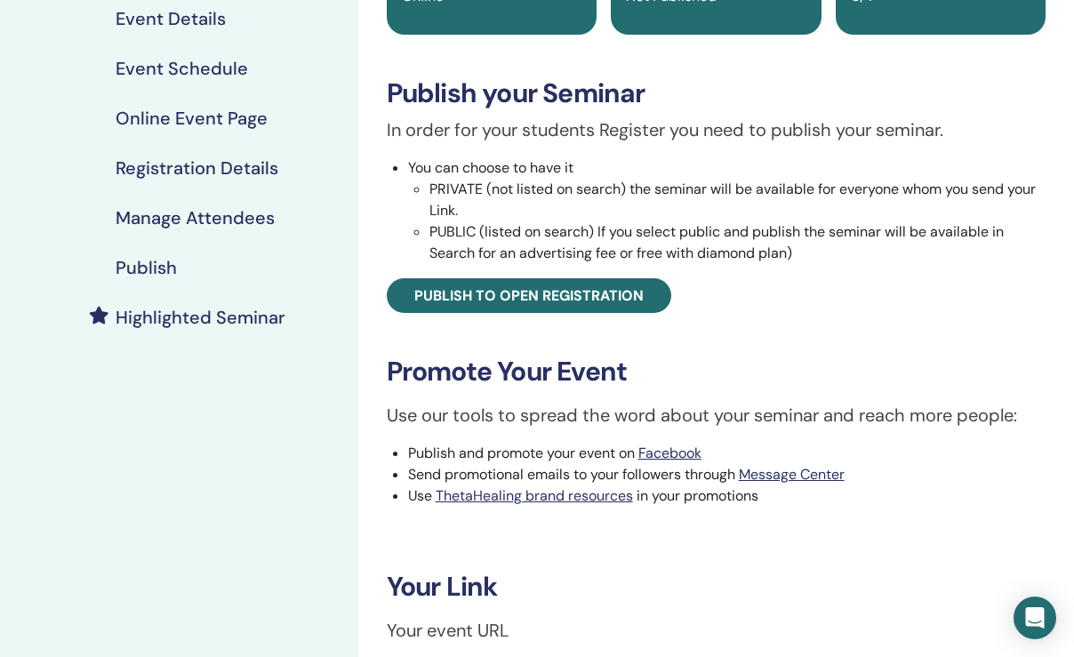
scroll to position [217, 0]
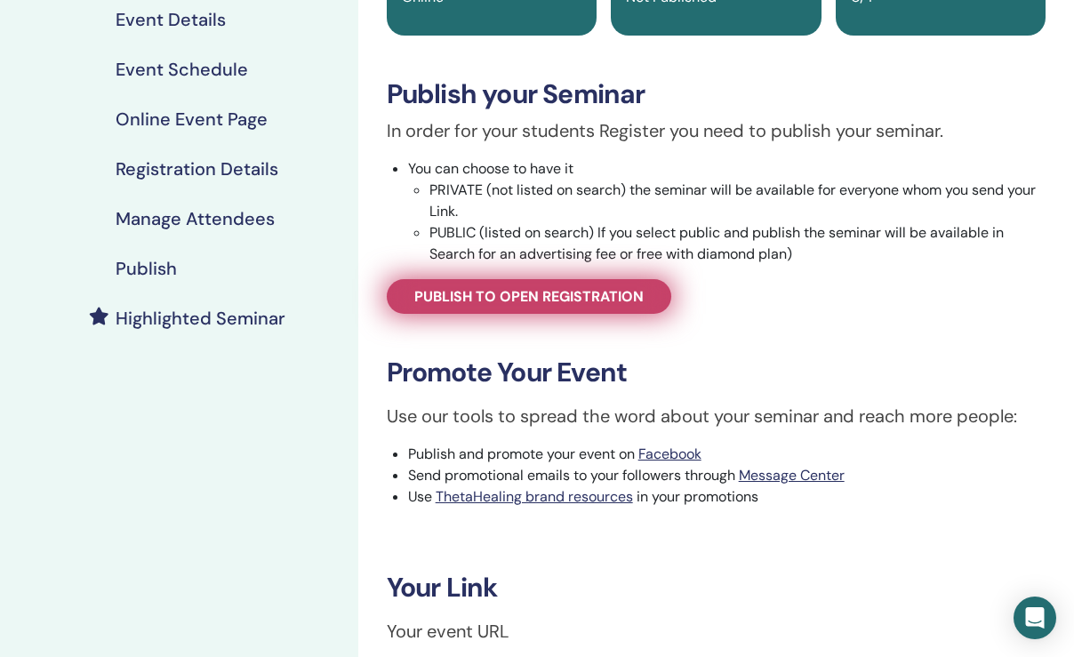
click at [566, 290] on span "Publish to open registration" at bounding box center [528, 296] width 229 height 19
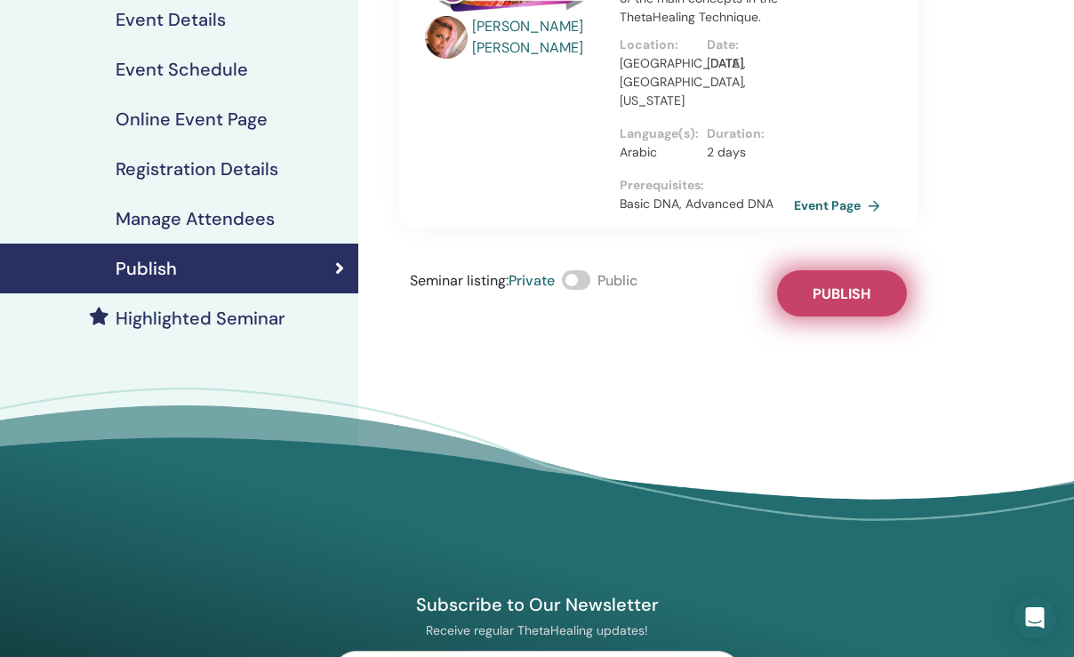
click at [859, 285] on span "Publish" at bounding box center [842, 294] width 58 height 19
